Goal: Task Accomplishment & Management: Use online tool/utility

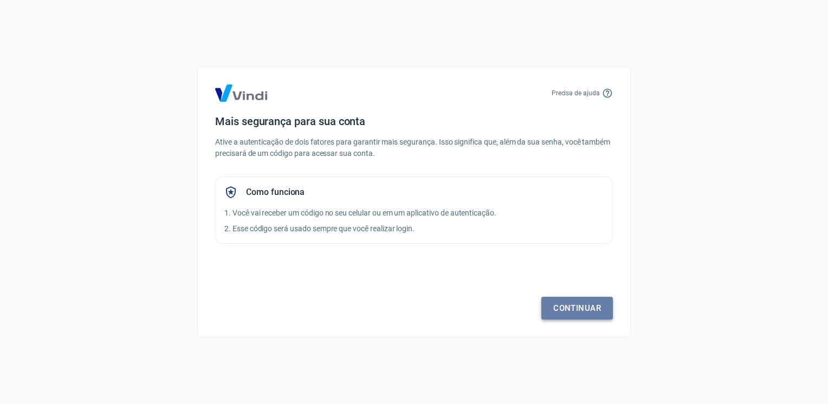
click at [588, 298] on link "Continuar" at bounding box center [577, 308] width 72 height 23
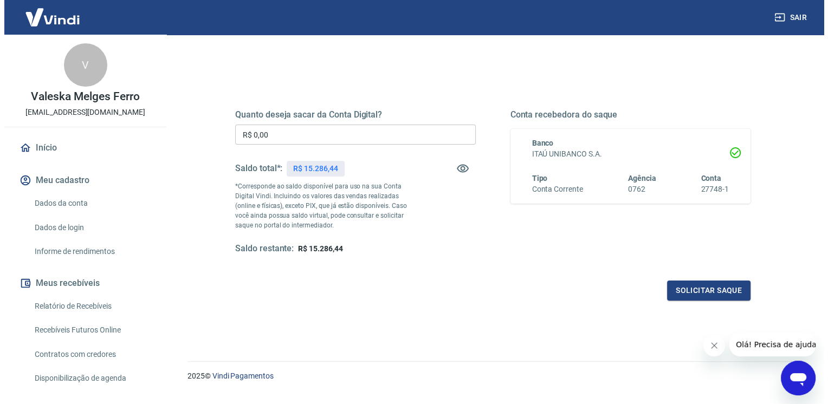
scroll to position [131, 0]
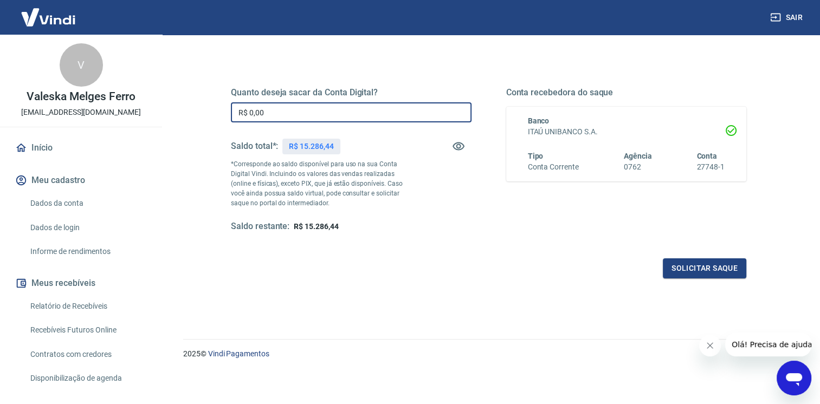
drag, startPoint x: 271, startPoint y: 109, endPoint x: 220, endPoint y: 118, distance: 51.7
click at [220, 118] on div "Quanto deseja sacar da Conta Digital? R$ 0,00 ​ Saldo total*: R$ 15.286,44 *Cor…" at bounding box center [488, 166] width 541 height 252
type input "R$ 15.286,44"
click at [694, 268] on button "Solicitar saque" at bounding box center [704, 269] width 83 height 20
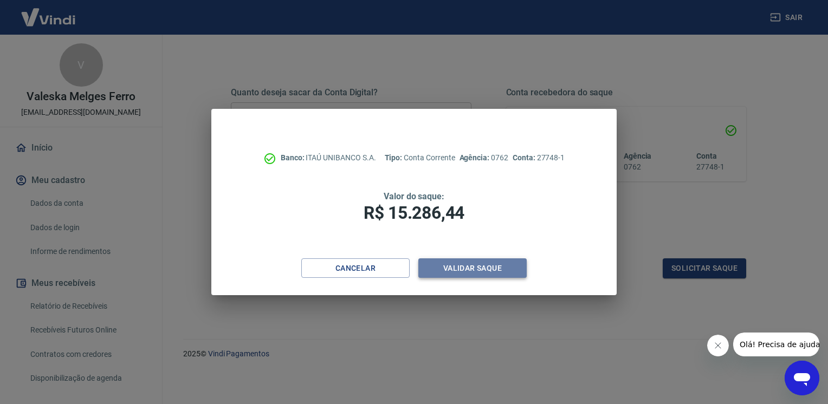
click at [482, 268] on button "Validar saque" at bounding box center [472, 269] width 108 height 20
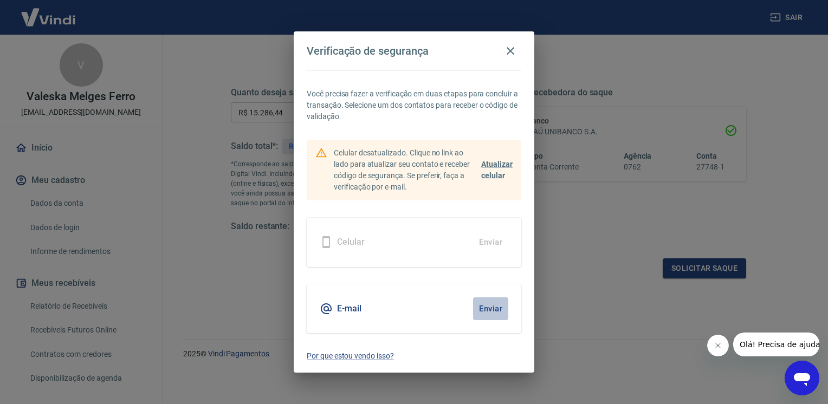
click at [494, 306] on button "Enviar" at bounding box center [490, 309] width 35 height 23
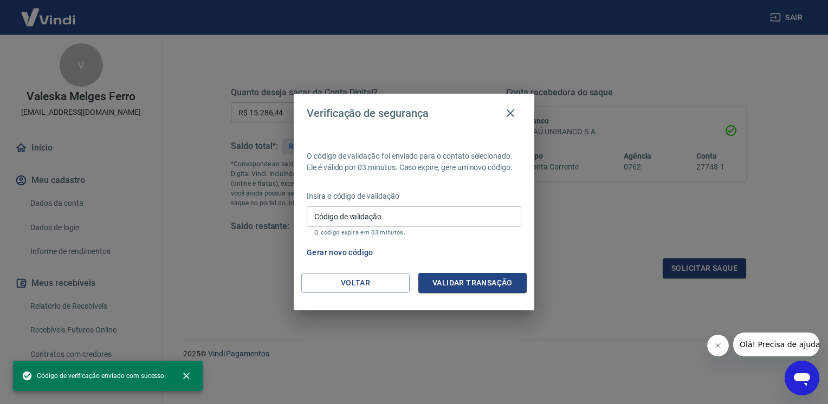
click at [415, 213] on input "Código de validação" at bounding box center [414, 216] width 215 height 20
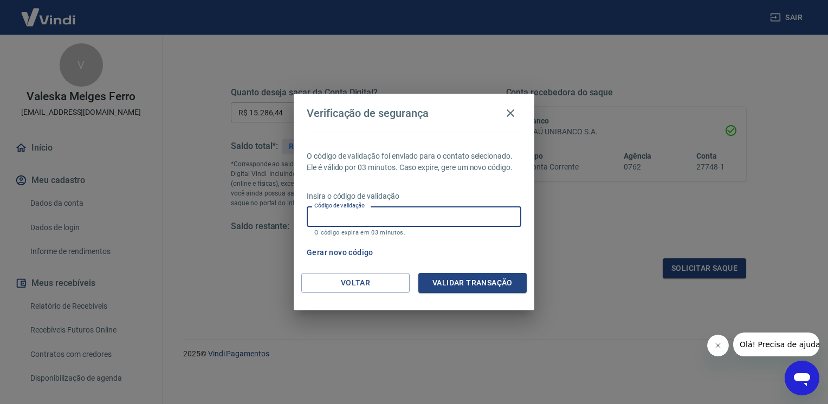
paste input "779926"
type input "779926"
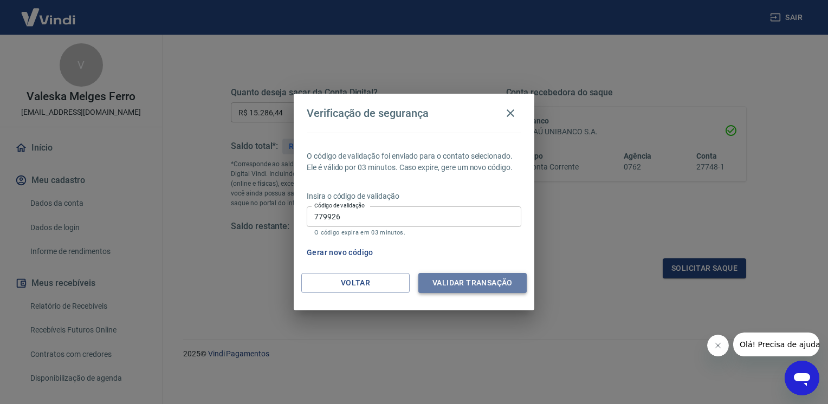
click at [455, 287] on button "Validar transação" at bounding box center [472, 283] width 108 height 20
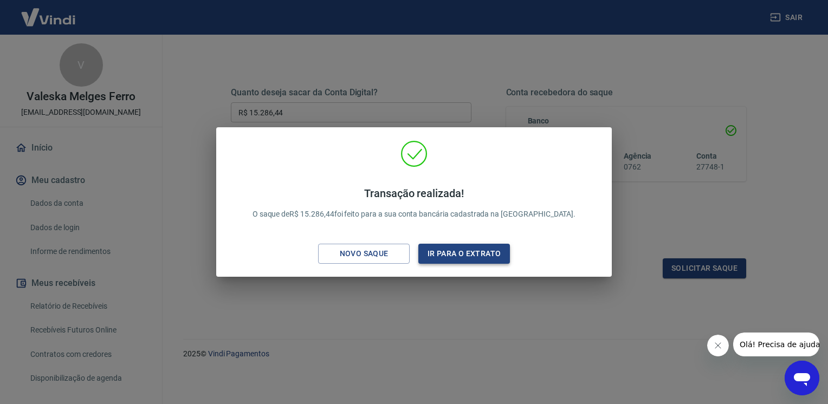
click at [470, 250] on button "Ir para o extrato" at bounding box center [464, 254] width 92 height 20
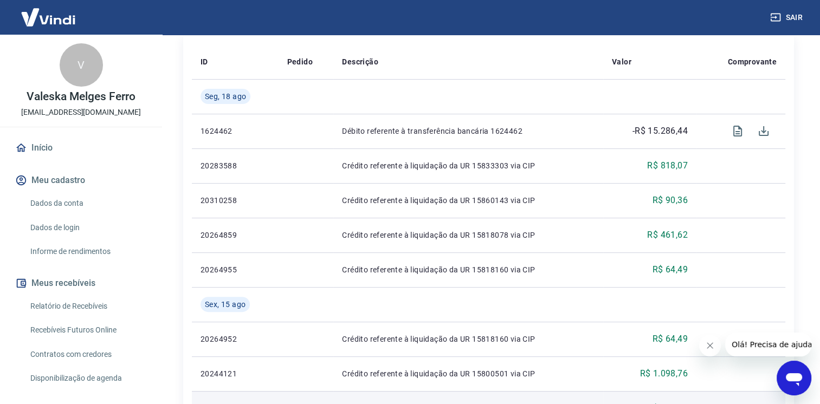
scroll to position [217, 0]
